Goal: Check status: Check status

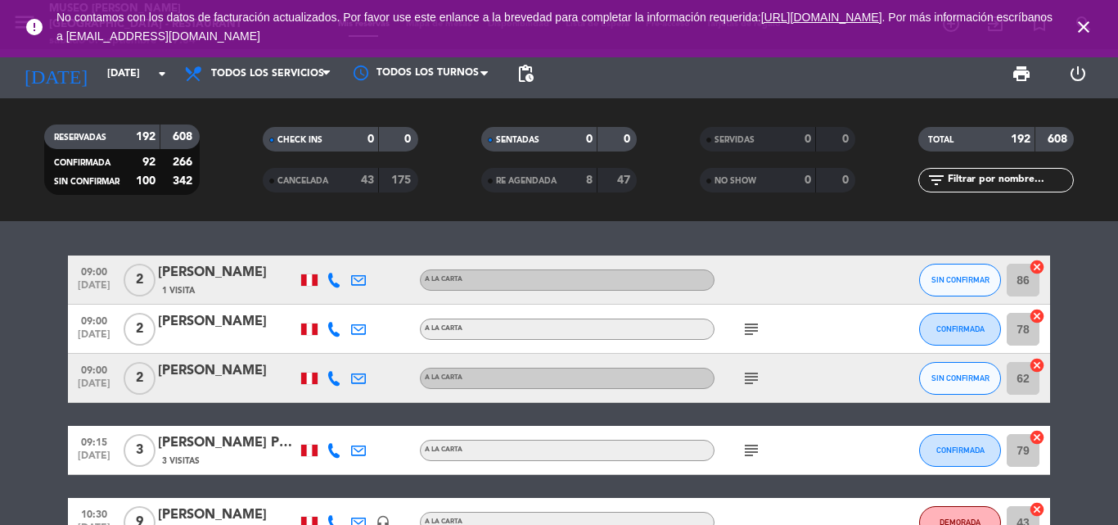
click at [965, 184] on input "text" at bounding box center [1009, 180] width 127 height 18
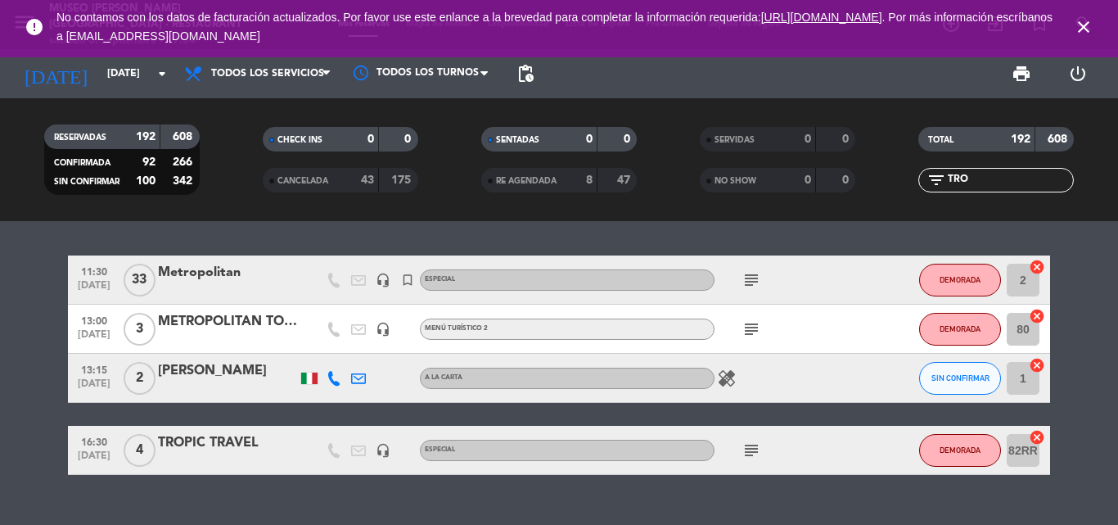
type input "TRO"
click at [241, 443] on div "TROPIC TRAVEL" at bounding box center [227, 442] width 139 height 21
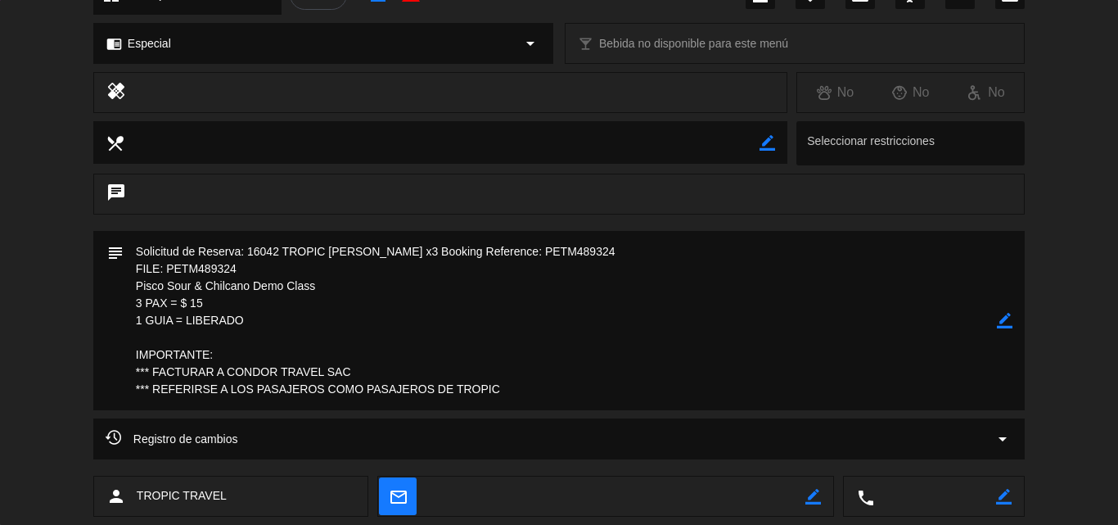
scroll to position [246, 0]
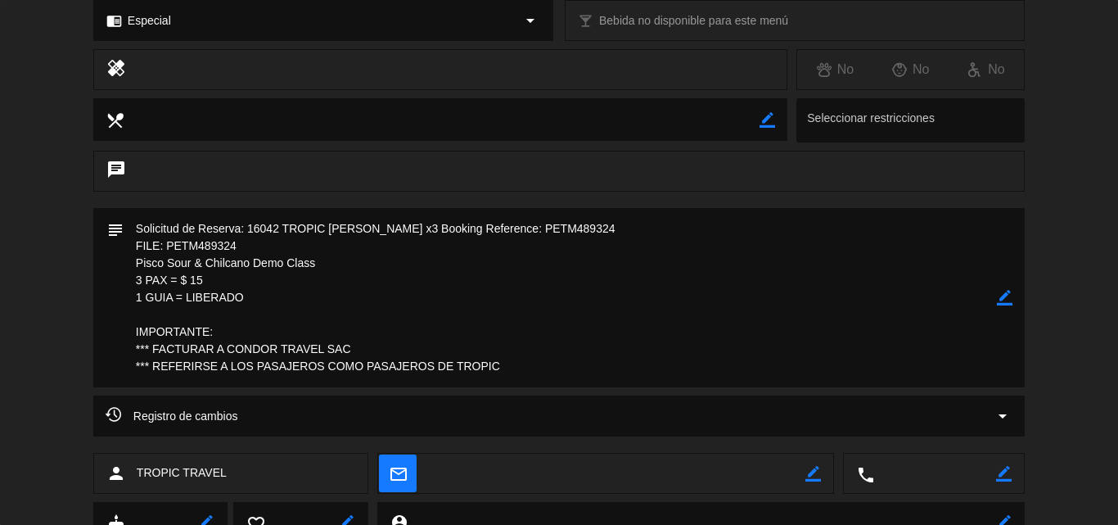
click at [1000, 297] on icon "border_color" at bounding box center [1005, 298] width 16 height 16
click at [132, 230] on textarea at bounding box center [560, 297] width 873 height 179
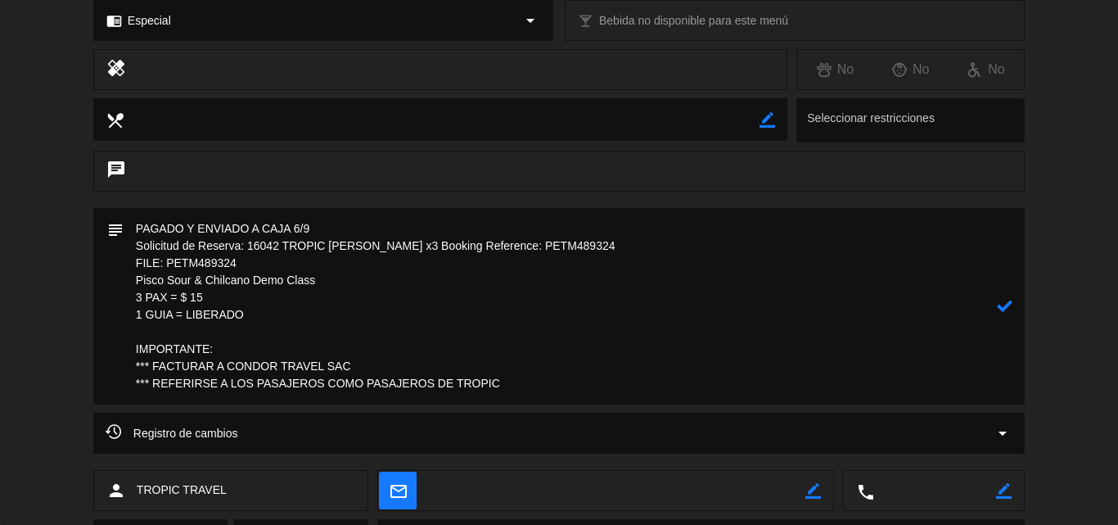
type textarea "PAGADO Y ENVIADO A CAJA 6/9 Solicitud de Reserva: 16042 TROPIC [PERSON_NAME] x3…"
click at [1002, 307] on icon at bounding box center [1005, 306] width 16 height 16
drag, startPoint x: 255, startPoint y: 316, endPoint x: 119, endPoint y: 264, distance: 144.5
click at [119, 264] on div "subject border_color" at bounding box center [558, 306] width 931 height 196
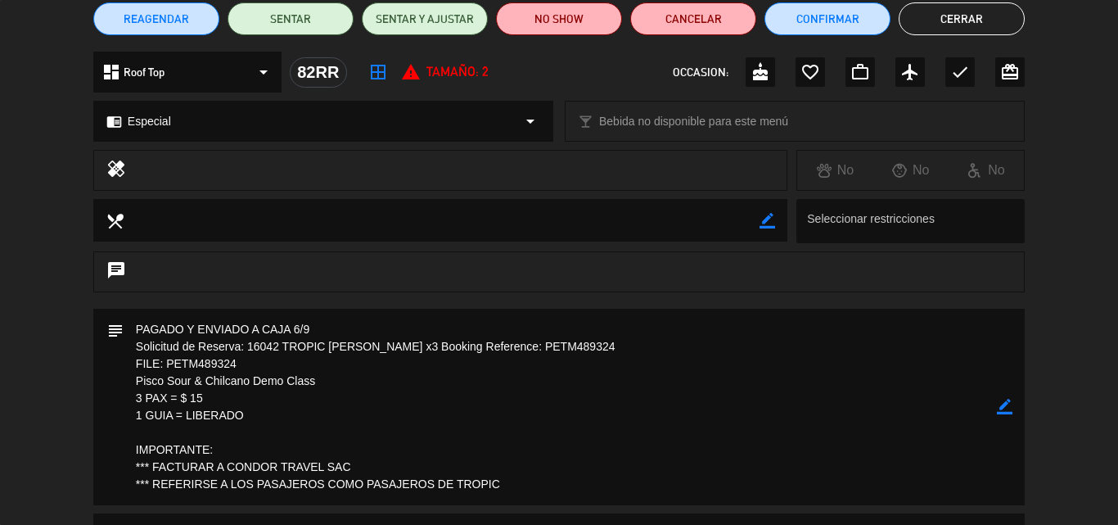
scroll to position [0, 0]
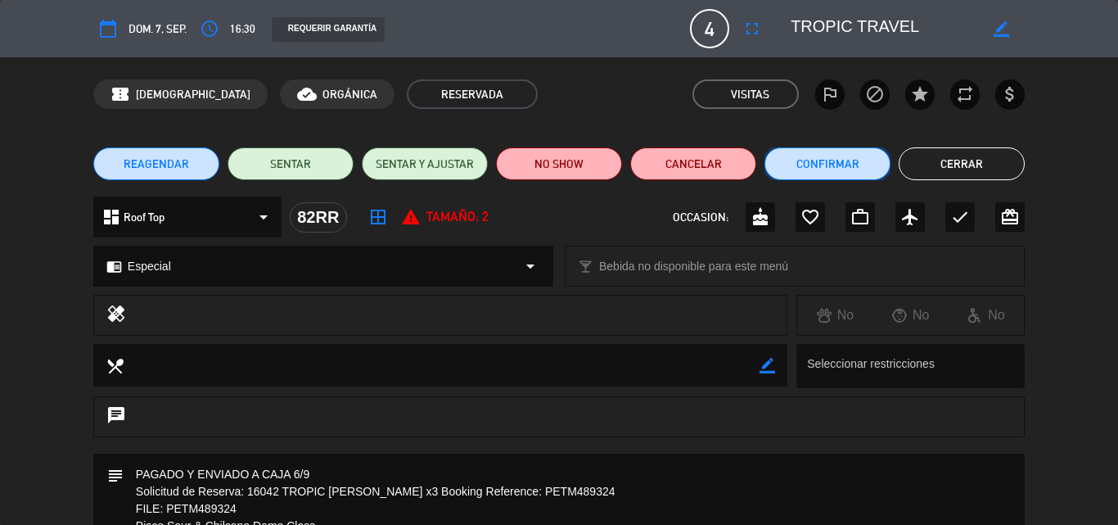
click at [841, 160] on button "Confirmar" at bounding box center [827, 163] width 126 height 33
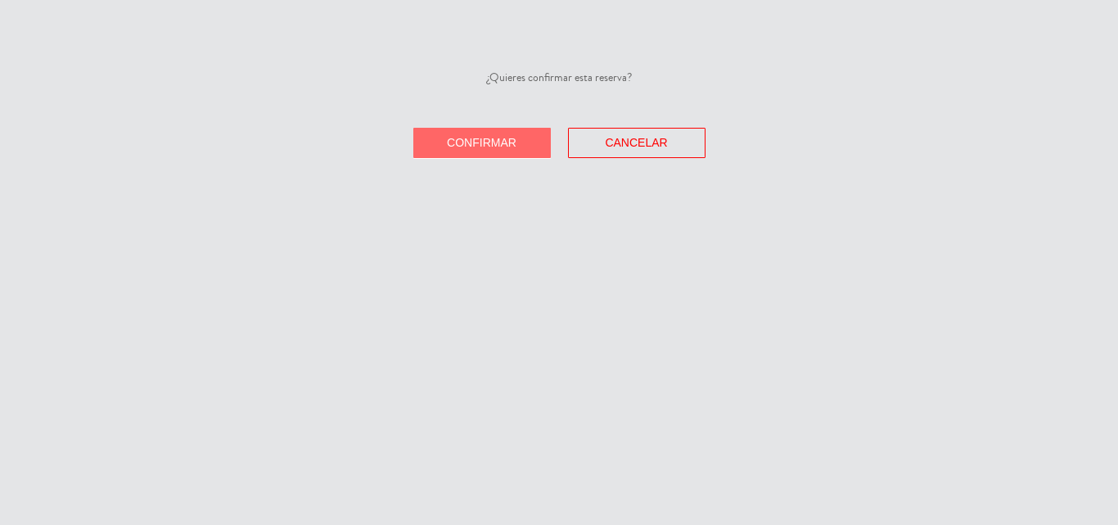
click at [499, 150] on button "Confirmar" at bounding box center [481, 143] width 137 height 30
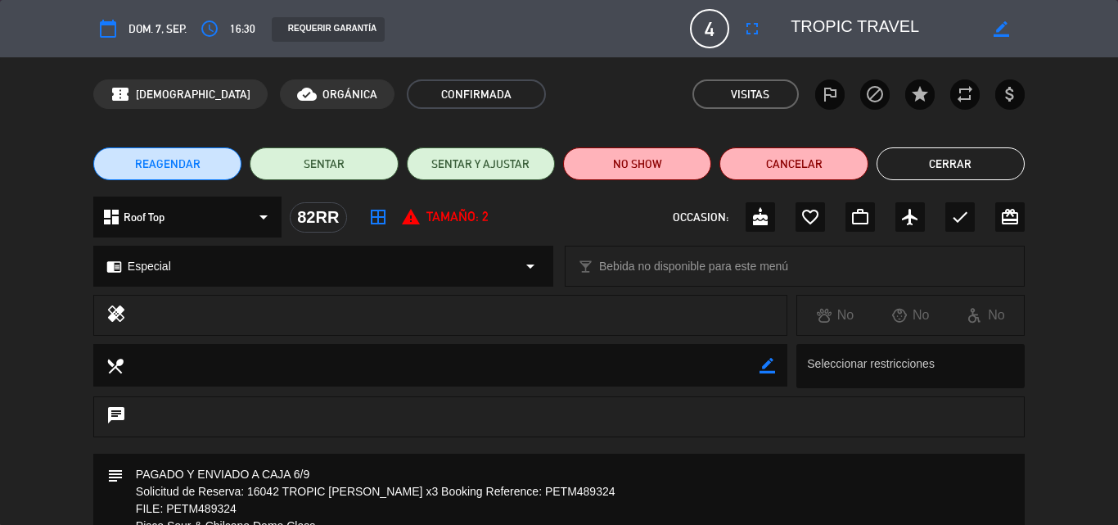
click at [949, 165] on button "Cerrar" at bounding box center [951, 163] width 148 height 33
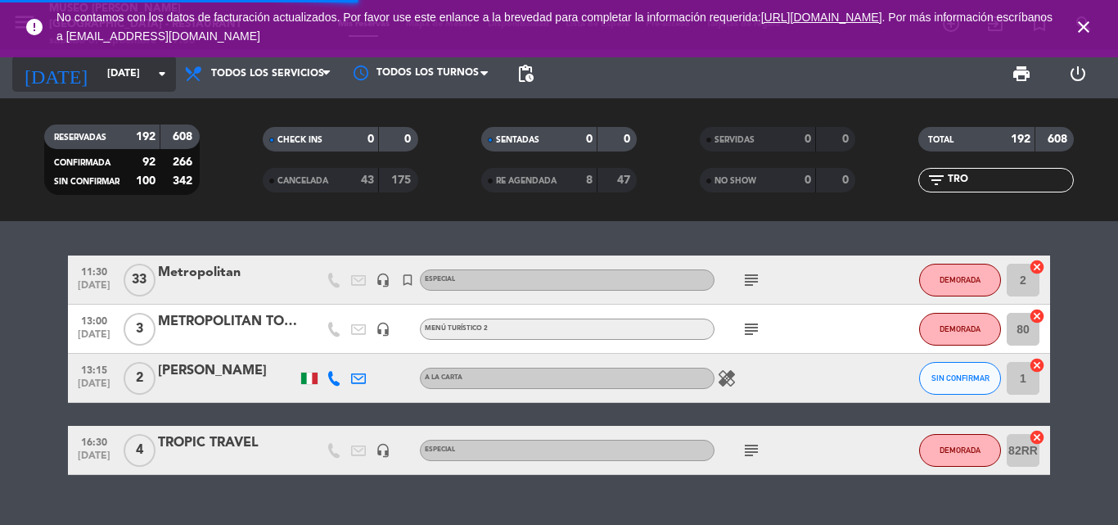
click at [99, 69] on input "[DATE]" at bounding box center [168, 74] width 138 height 28
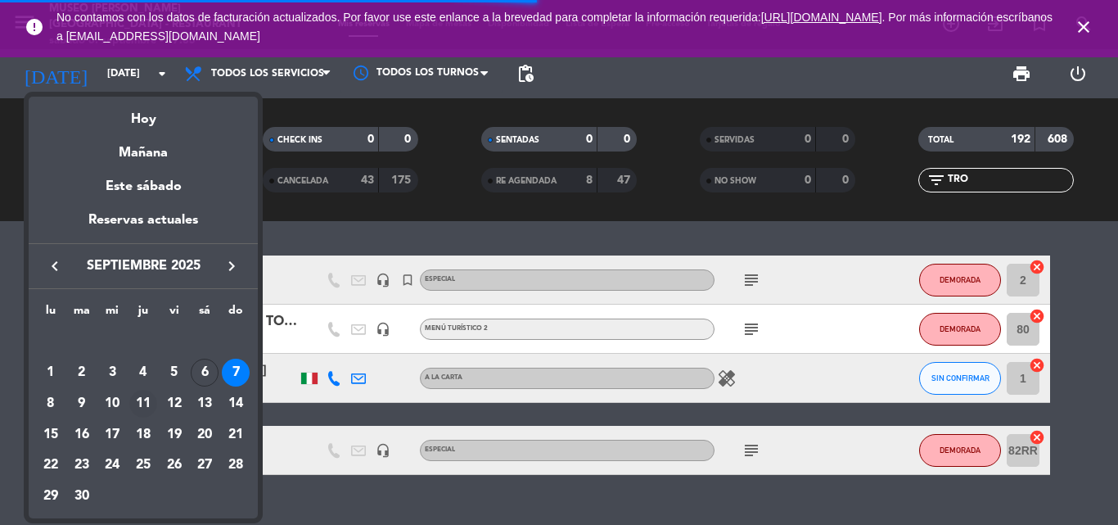
click at [142, 397] on div "11" at bounding box center [143, 404] width 28 height 28
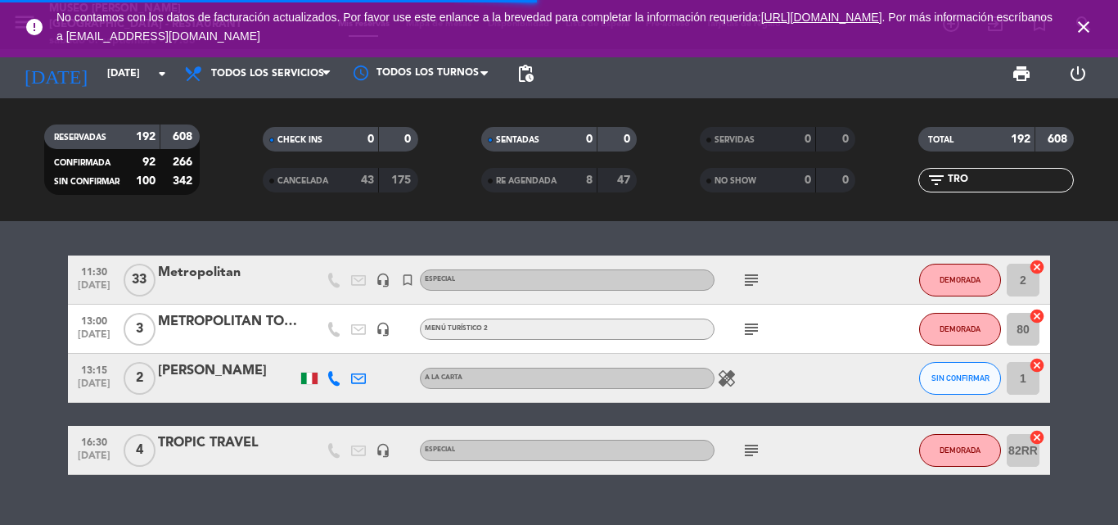
type input "[DEMOGRAPHIC_DATA][DATE]"
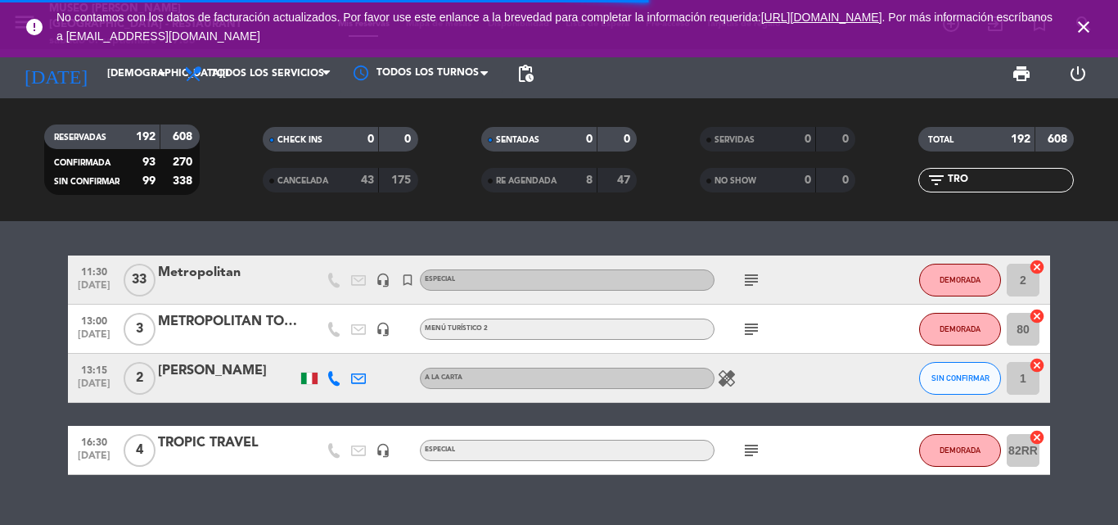
drag, startPoint x: 1012, startPoint y: 183, endPoint x: 693, endPoint y: 179, distance: 319.2
click at [695, 179] on div "RESERVADAS 192 608 CONFIRMADA 93 270 SIN CONFIRMAR 99 338 CHECK INS 0 0 CANCELA…" at bounding box center [559, 160] width 1118 height 90
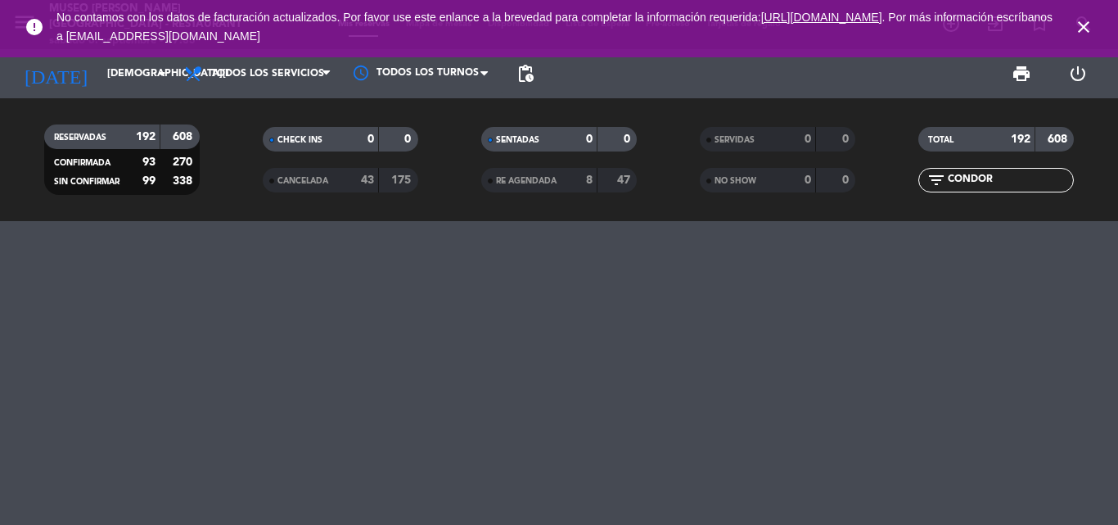
type input "CONDOR"
click at [228, 303] on div at bounding box center [559, 373] width 1118 height 304
drag, startPoint x: 530, startPoint y: 304, endPoint x: 917, endPoint y: 200, distance: 401.8
click at [531, 304] on div at bounding box center [559, 373] width 1118 height 304
drag, startPoint x: 1030, startPoint y: 180, endPoint x: 630, endPoint y: 169, distance: 399.6
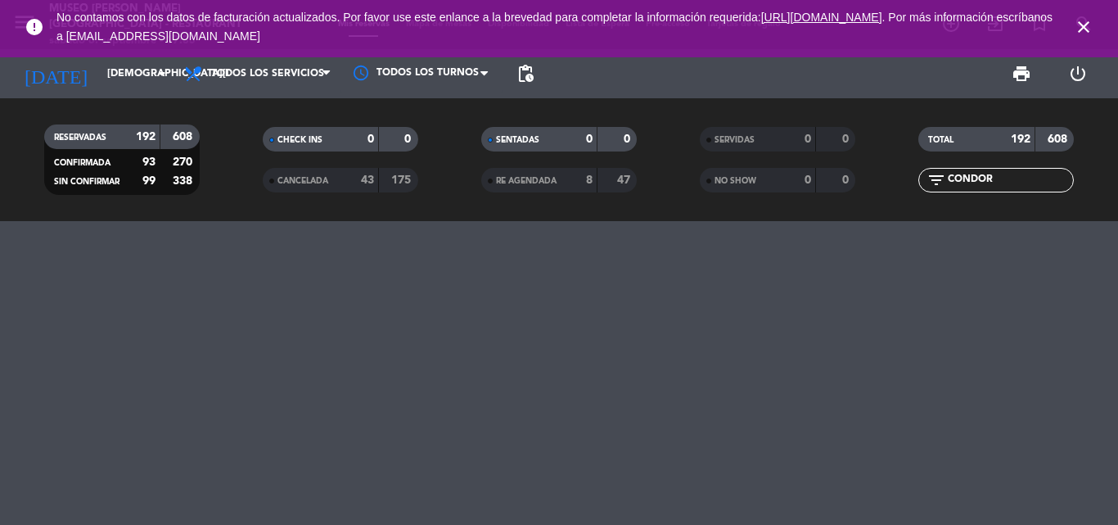
click at [633, 171] on div "RESERVADAS 192 608 CONFIRMADA 93 270 SIN CONFIRMAR 99 338 CHECK INS 0 0 CANCELA…" at bounding box center [559, 160] width 1118 height 90
